Goal: Task Accomplishment & Management: Manage account settings

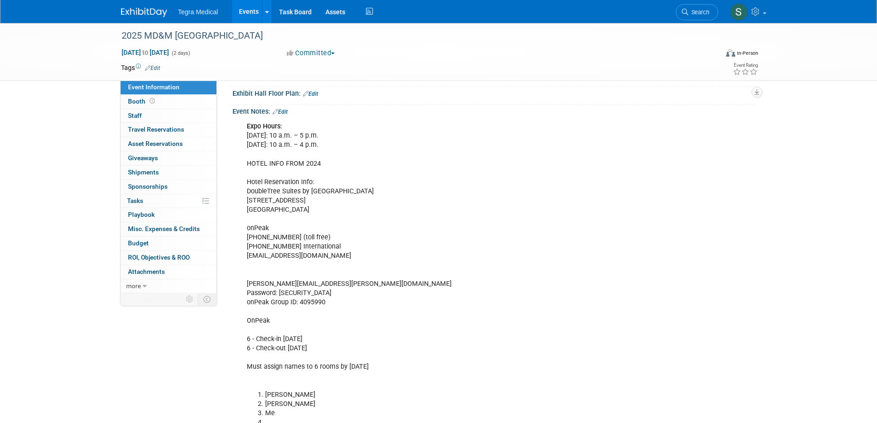
scroll to position [54, 0]
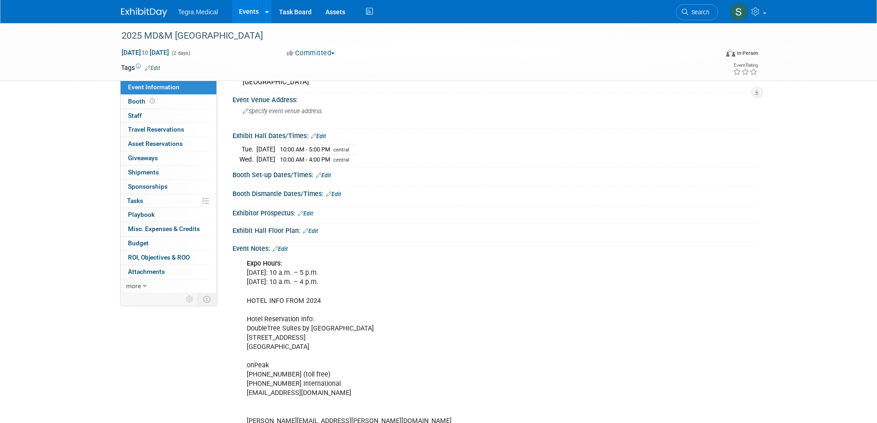
click at [284, 246] on link "Edit" at bounding box center [279, 249] width 15 height 6
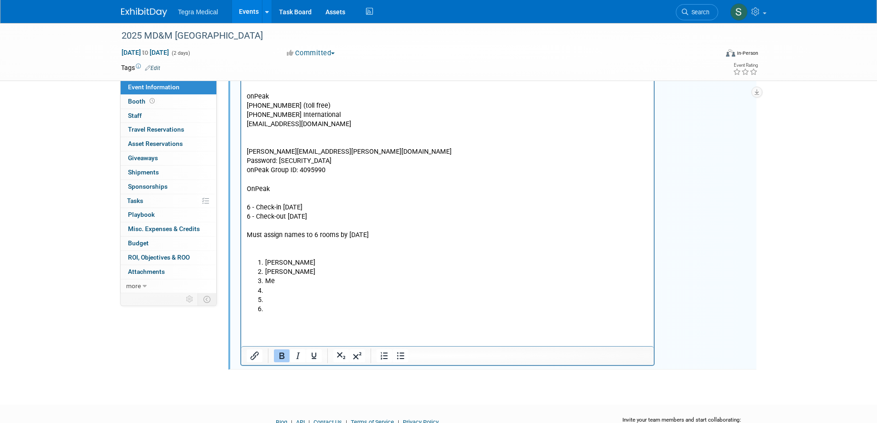
scroll to position [368, 0]
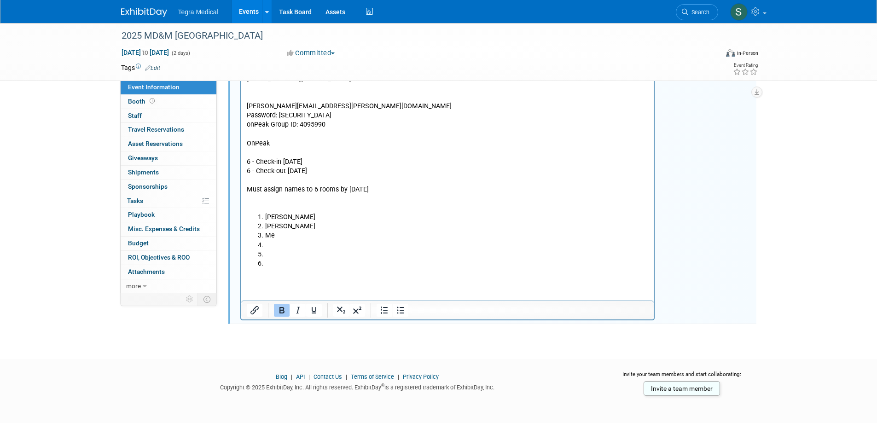
click at [271, 278] on html "Expo Hours: [DATE]: 10 a.m. – 5 p.m. [DATE]: 10 a.m. – 4 p.m. HOTEL INFO FROM 2…" at bounding box center [447, 110] width 413 height 336
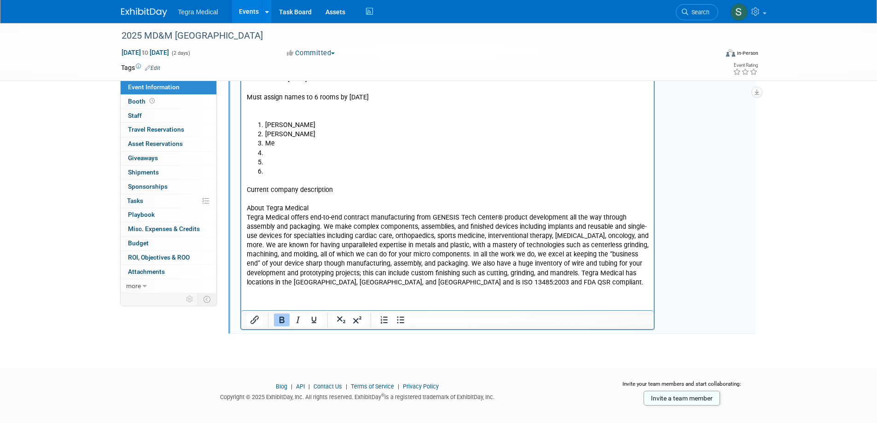
scroll to position [470, 0]
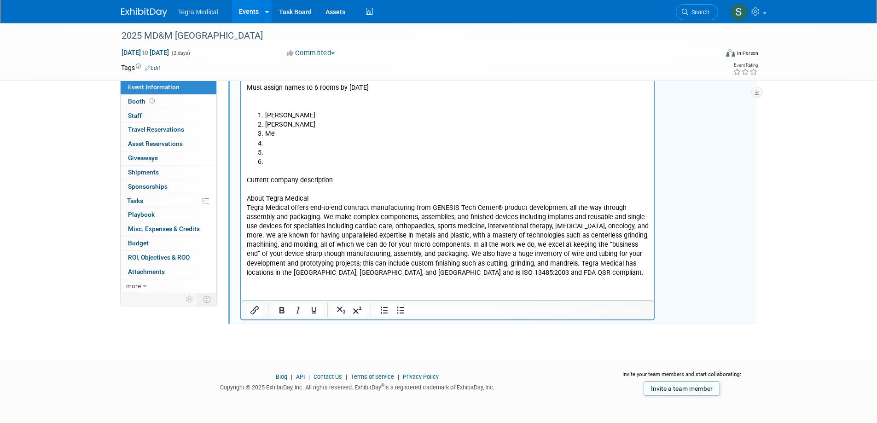
click at [475, 273] on p "Tegra Medical offers end-to-end contract manufacturing from GENESIS Tech Center…" at bounding box center [447, 241] width 402 height 74
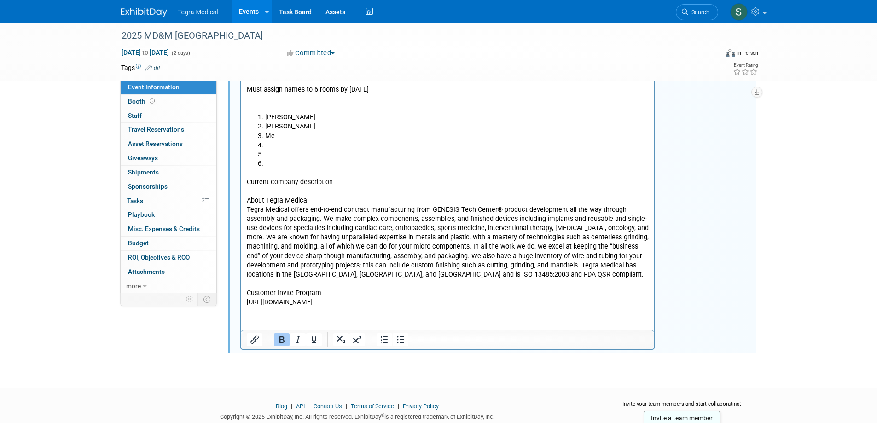
scroll to position [507, 0]
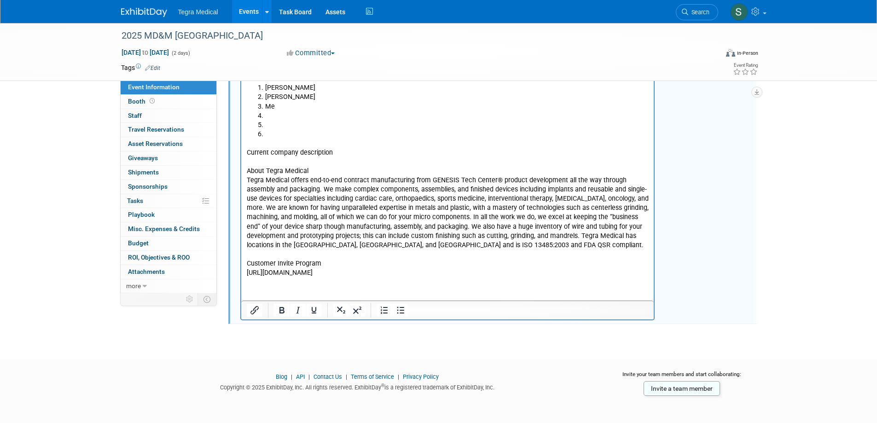
click at [424, 273] on p "[URL][DOMAIN_NAME]" at bounding box center [447, 273] width 402 height 9
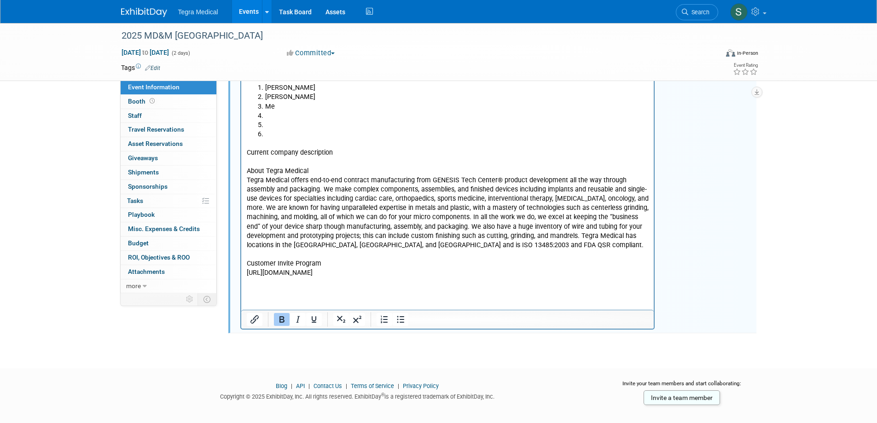
click at [259, 287] on p "Rich Text Area. Press ALT-0 for help." at bounding box center [447, 282] width 402 height 9
click at [270, 286] on p "Rich Text Area. Press ALT-0 for help." at bounding box center [447, 282] width 402 height 9
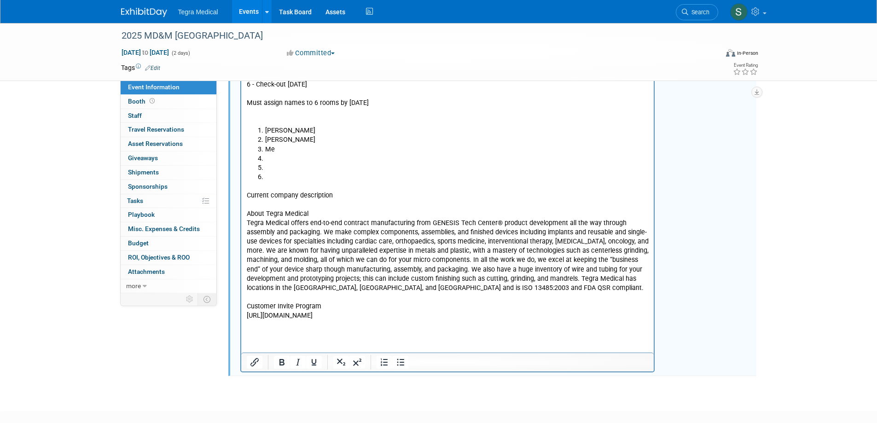
scroll to position [516, 0]
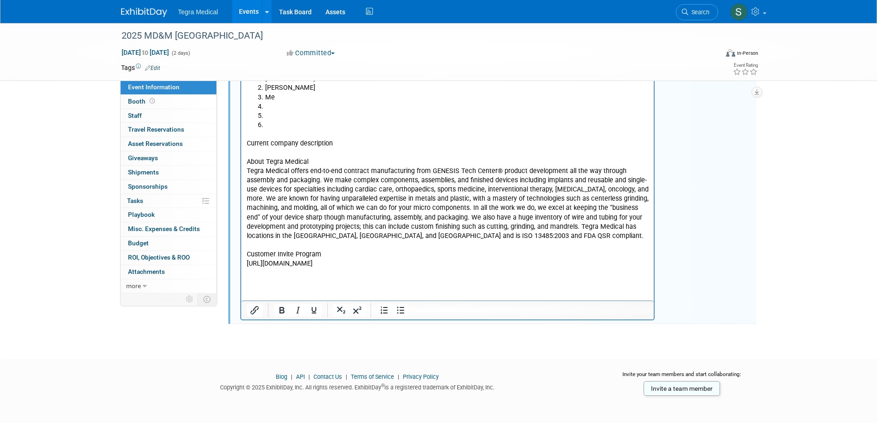
click at [292, 270] on p "Rich Text Area. Press ALT-0 for help." at bounding box center [447, 273] width 402 height 9
click at [428, 264] on p "[URL][DOMAIN_NAME]" at bounding box center [447, 264] width 402 height 9
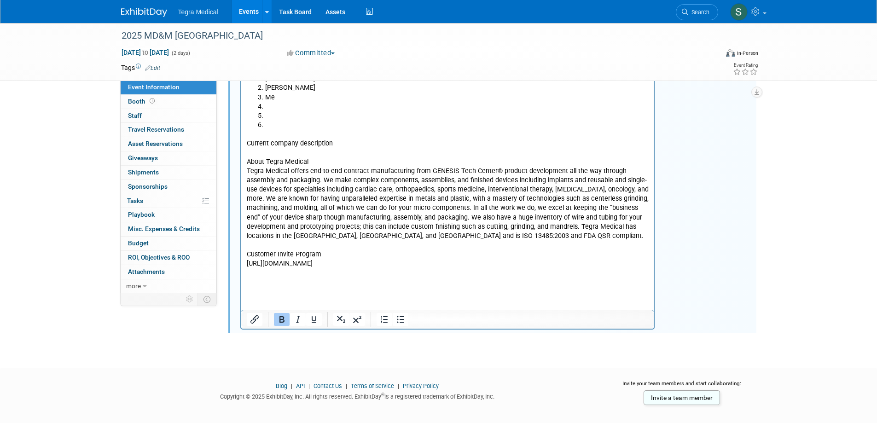
click at [268, 278] on p "Rich Text Area. Press ALT-0 for help." at bounding box center [447, 282] width 402 height 9
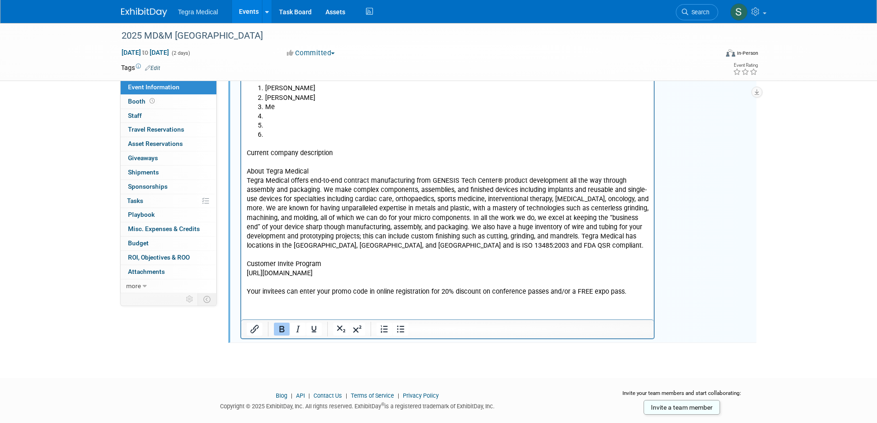
scroll to position [534, 0]
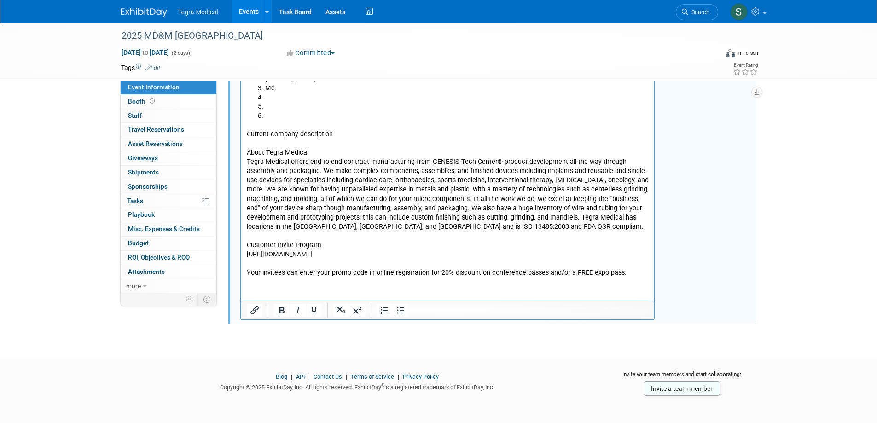
click at [336, 278] on html "Expo Hours: [DATE]: 10 a.m. – 5 p.m. [DATE]: 10 a.m. – 4 p.m. HOTEL INFO FROM 2…" at bounding box center [447, 26] width 413 height 503
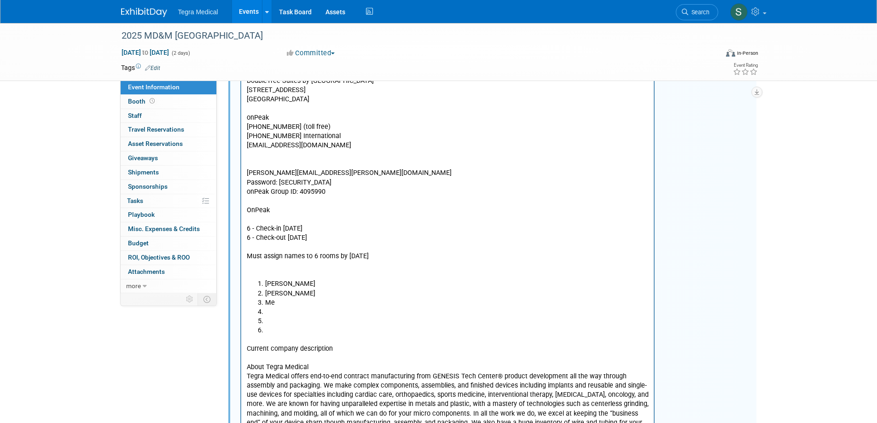
scroll to position [304, 0]
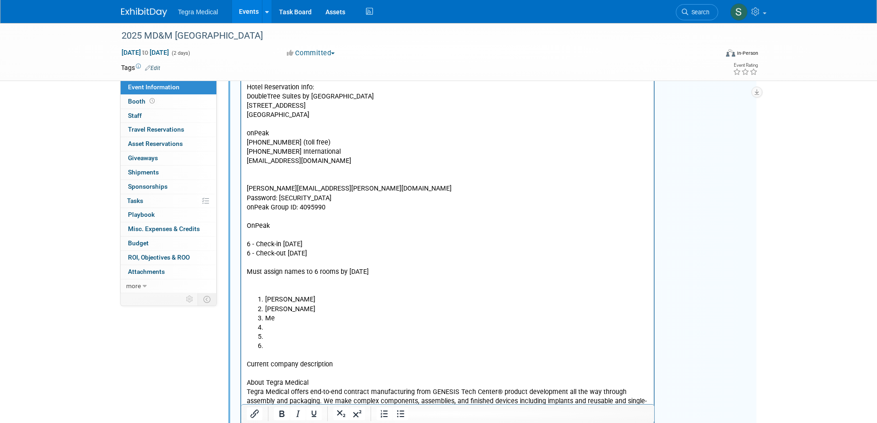
click at [276, 323] on li "Rich Text Area. Press ALT-0 for help." at bounding box center [457, 327] width 384 height 9
click at [277, 319] on li "Me" at bounding box center [457, 318] width 384 height 9
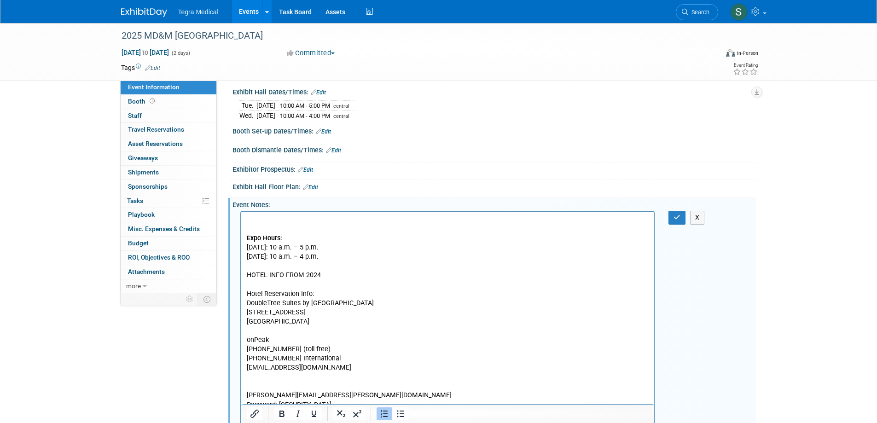
scroll to position [74, 0]
